Goal: Find specific page/section: Find specific page/section

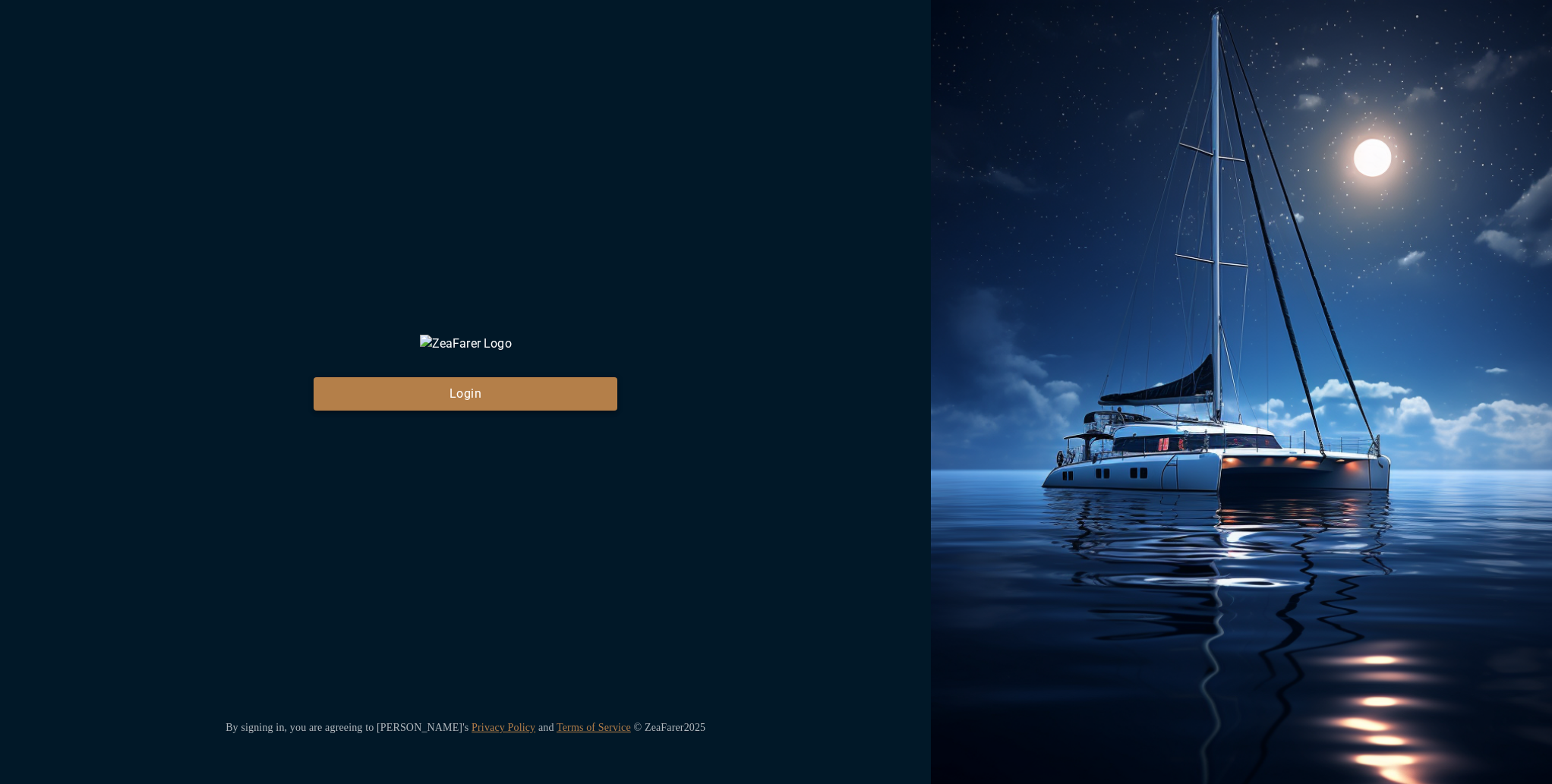
click at [480, 405] on button "Login" at bounding box center [465, 394] width 304 height 34
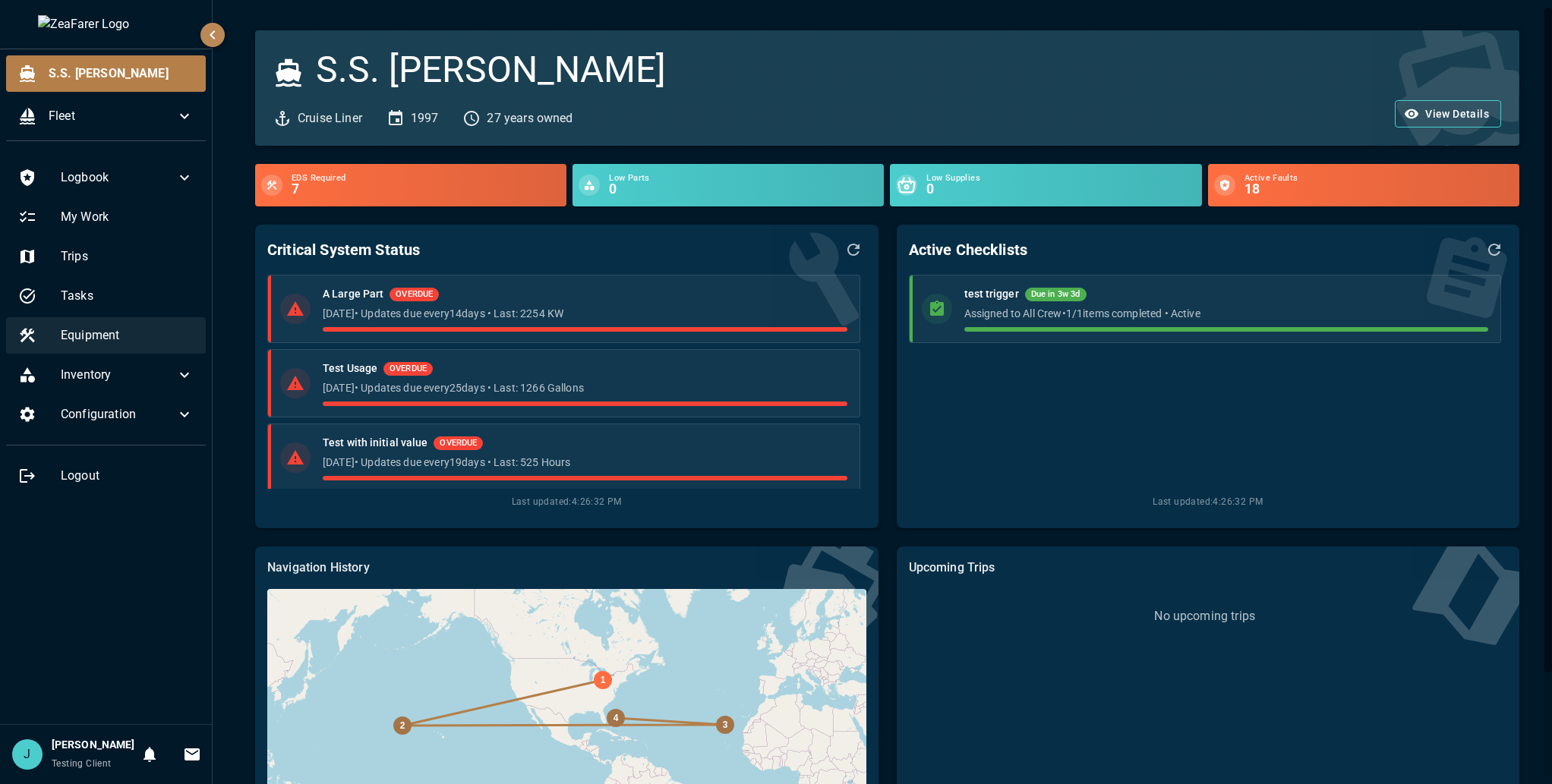
click at [114, 330] on span "Equipment" at bounding box center [127, 335] width 133 height 18
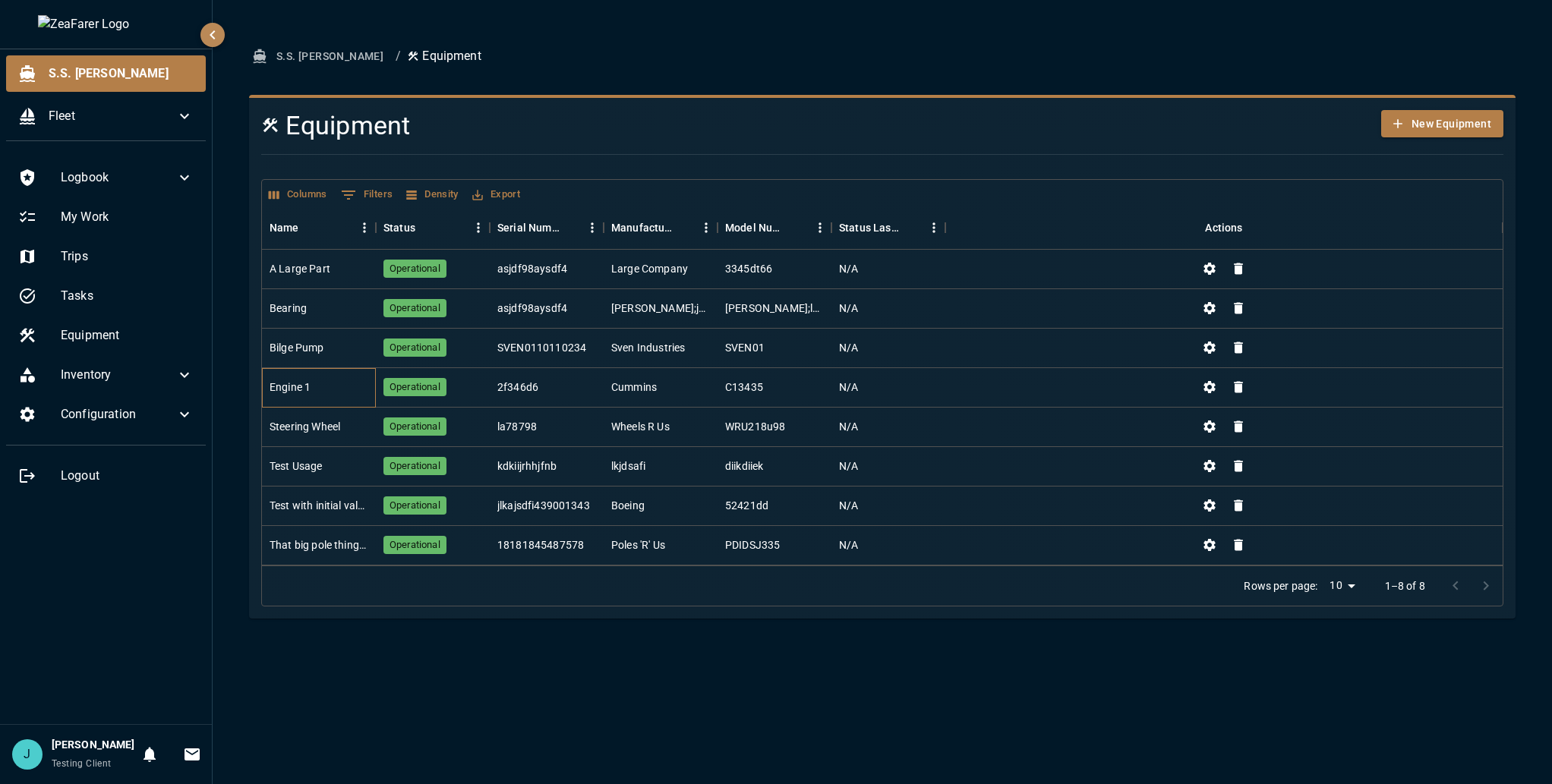
click at [314, 379] on div "Engine 1" at bounding box center [319, 388] width 113 height 40
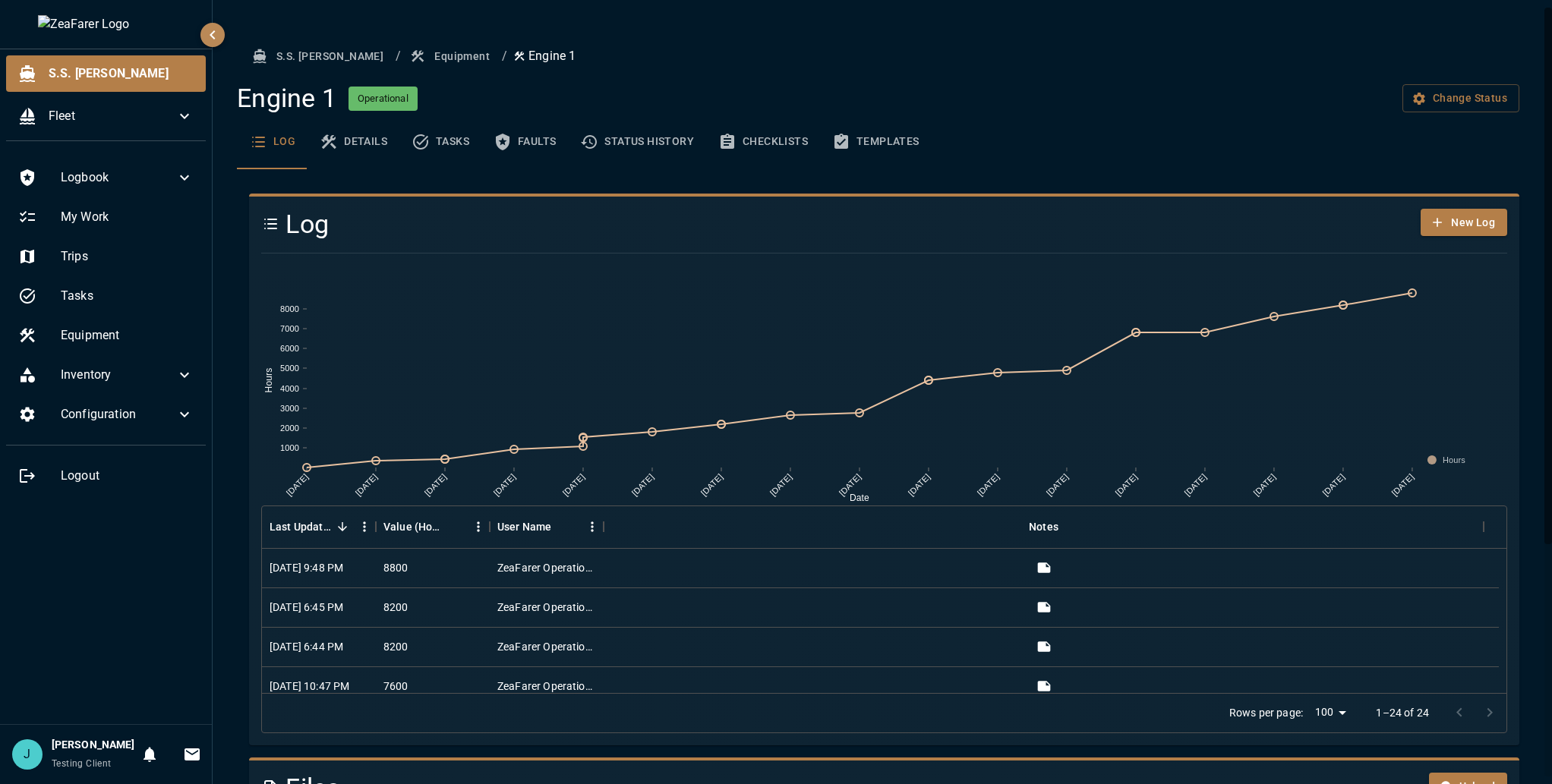
click at [758, 143] on button "Checklists" at bounding box center [763, 141] width 113 height 55
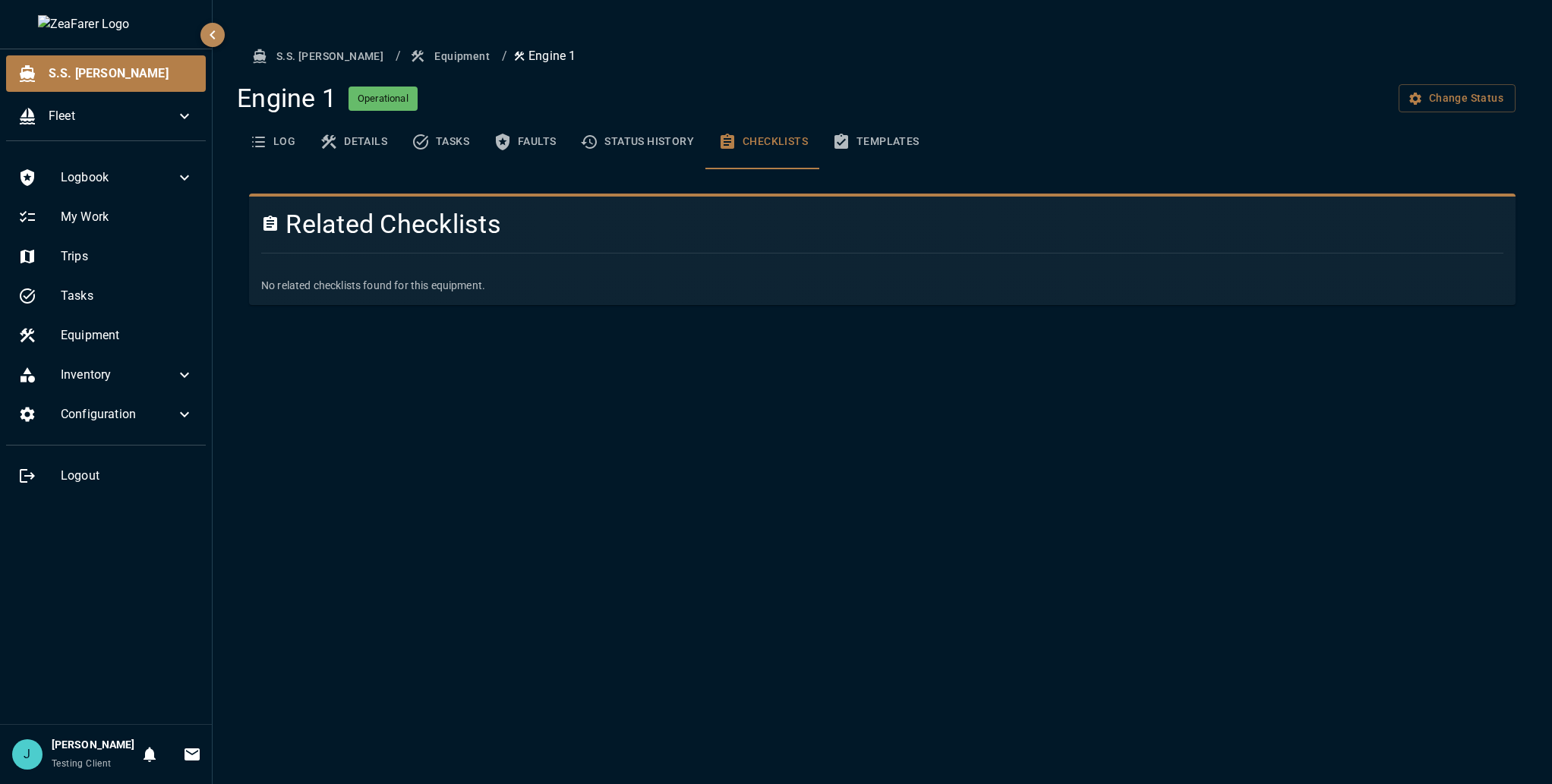
click at [460, 441] on div "S.S. [PERSON_NAME] / Equipment / Engine 1 Engine 1 Operational Change Status Lo…" at bounding box center [883, 392] width 1340 height 784
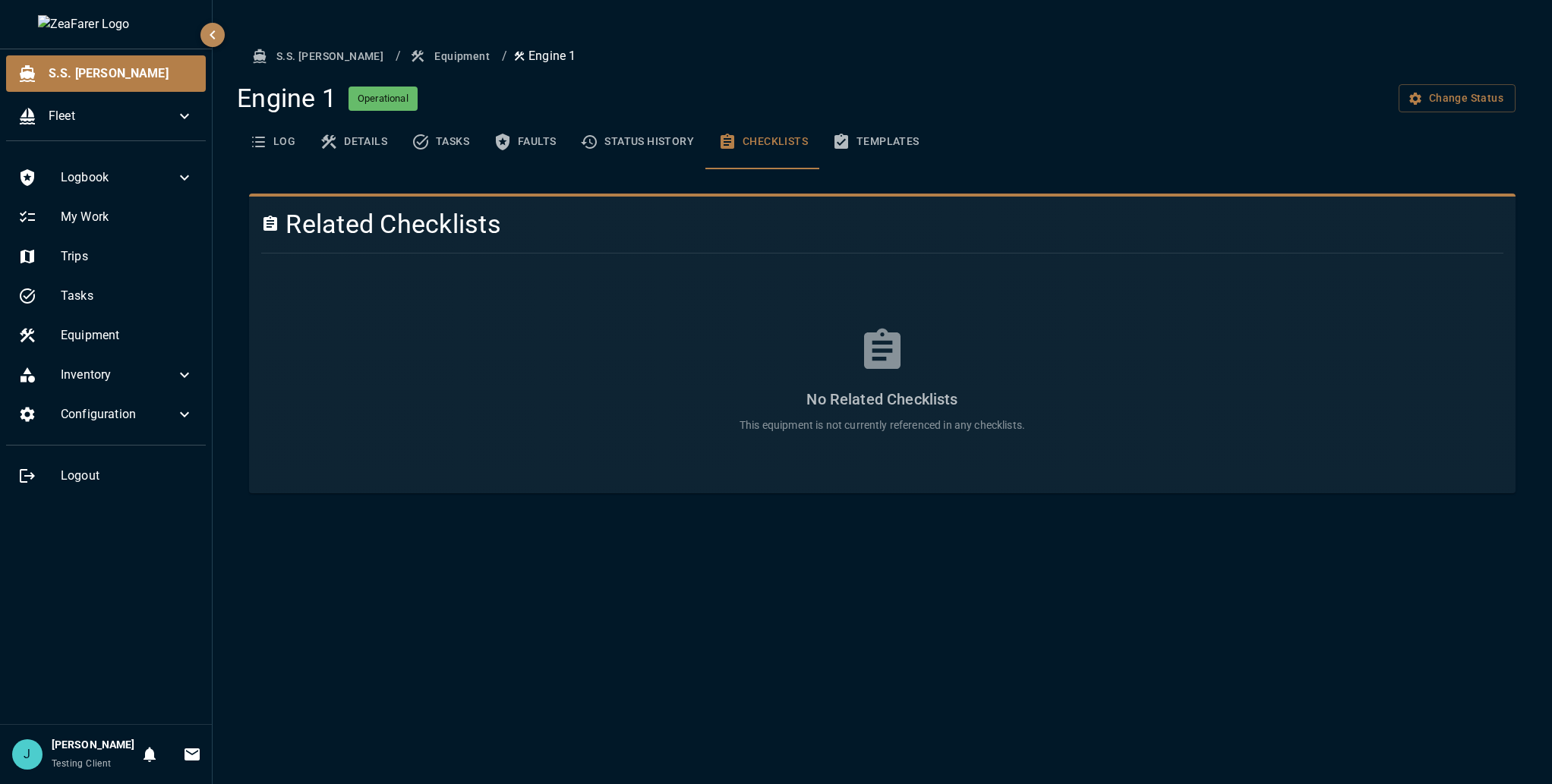
click at [786, 495] on div "S.S. [PERSON_NAME] / Equipment / Engine 1 Engine 1 Operational Change Status Lo…" at bounding box center [883, 392] width 1340 height 784
